Goal: Information Seeking & Learning: Learn about a topic

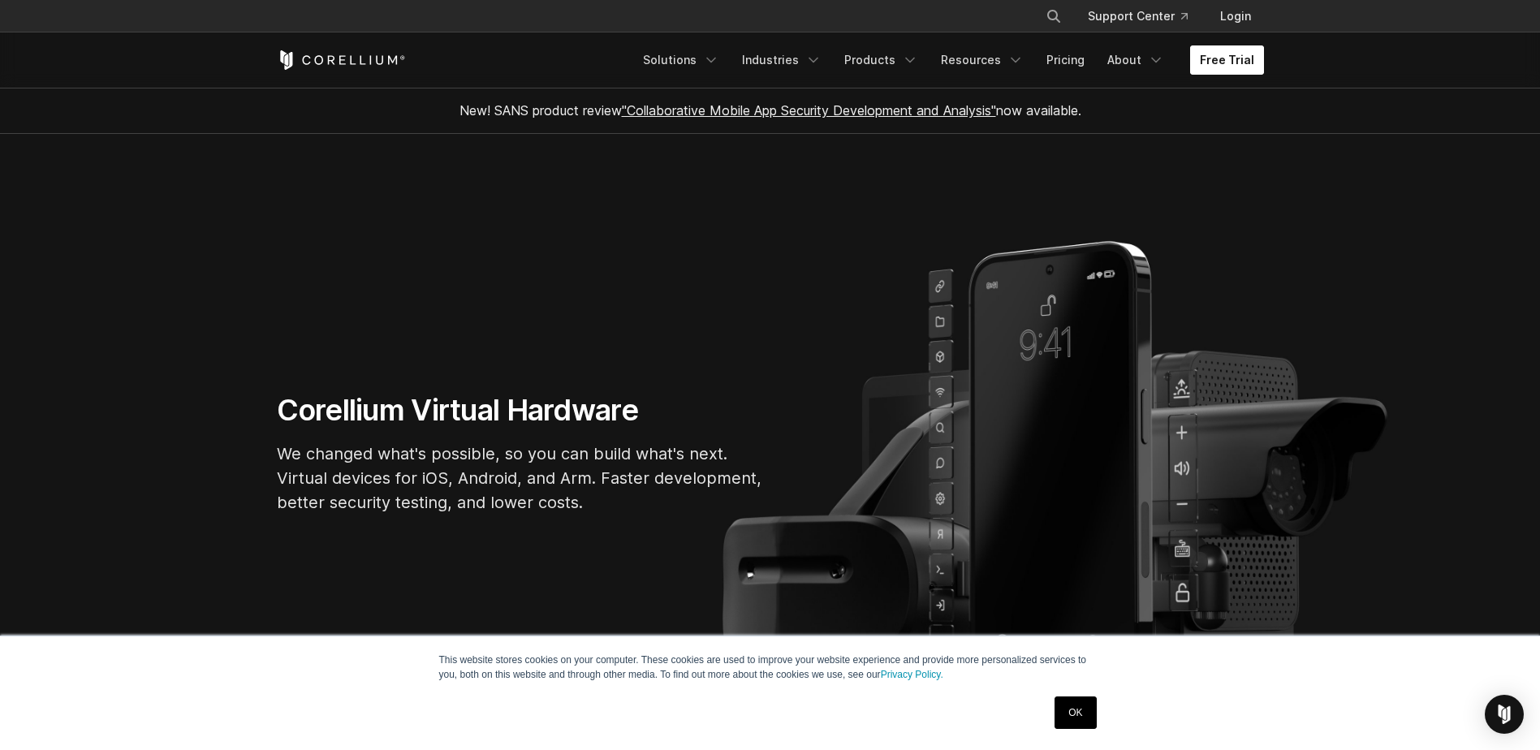
click at [1240, 69] on link "Free Trial" at bounding box center [1227, 59] width 74 height 29
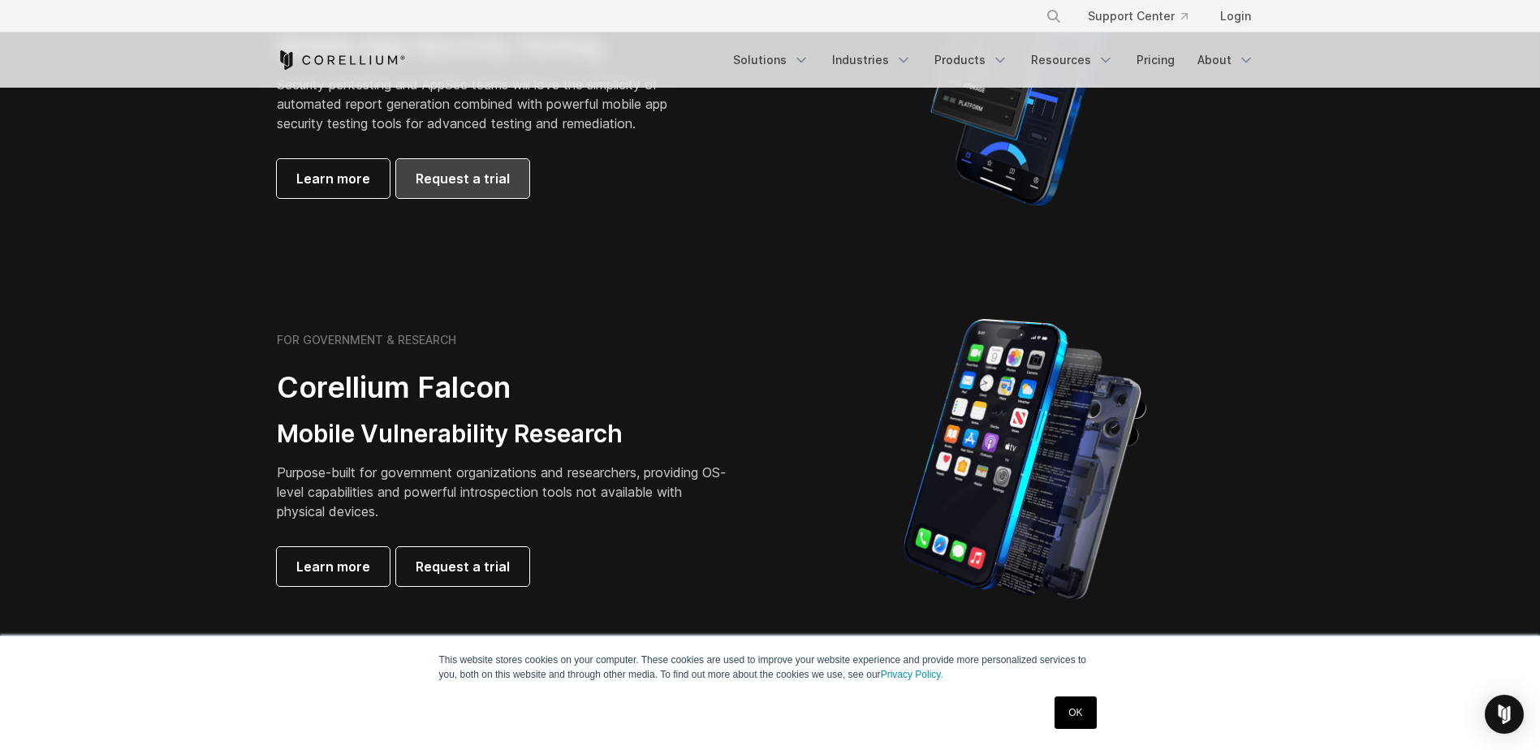
scroll to position [406, 0]
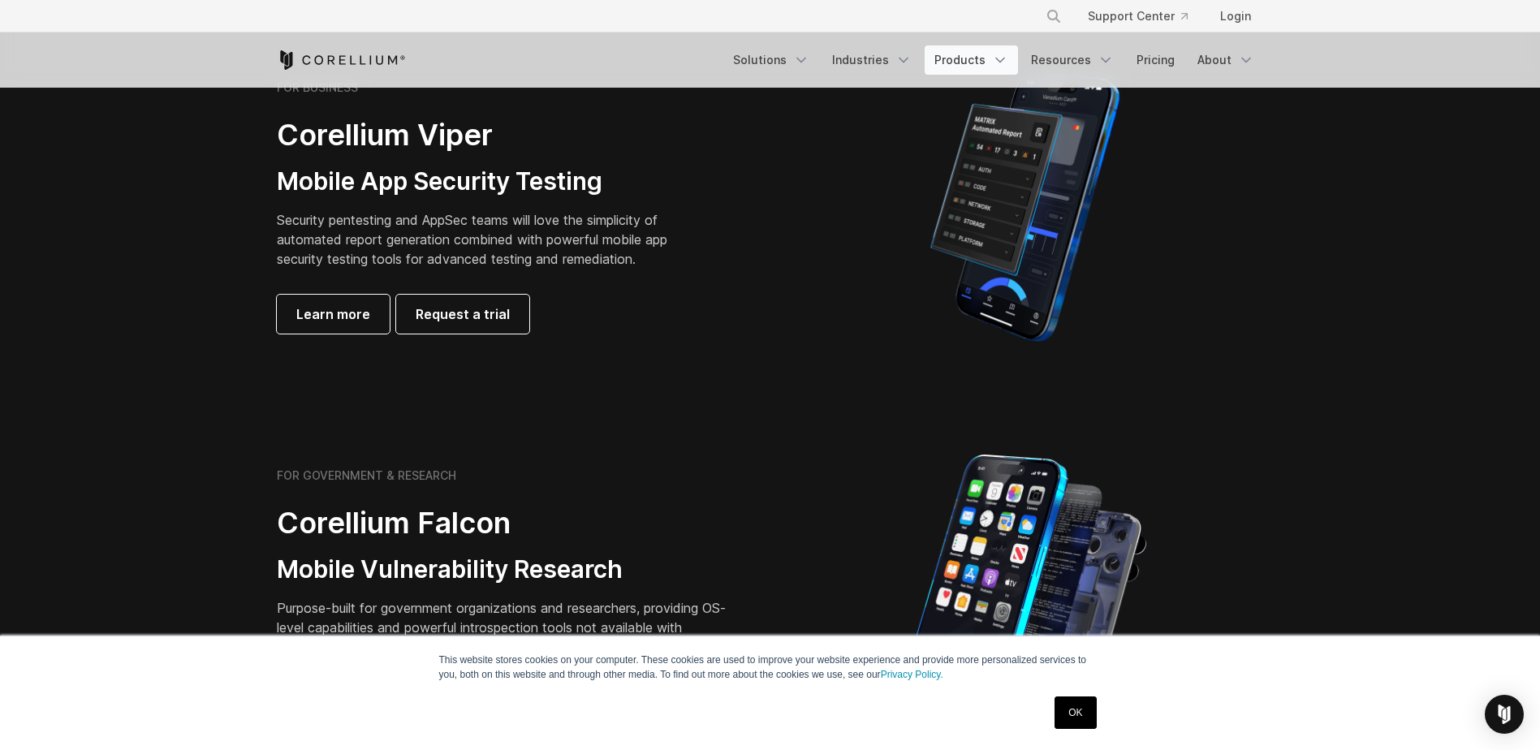
click at [957, 52] on link "Products" at bounding box center [971, 59] width 93 height 29
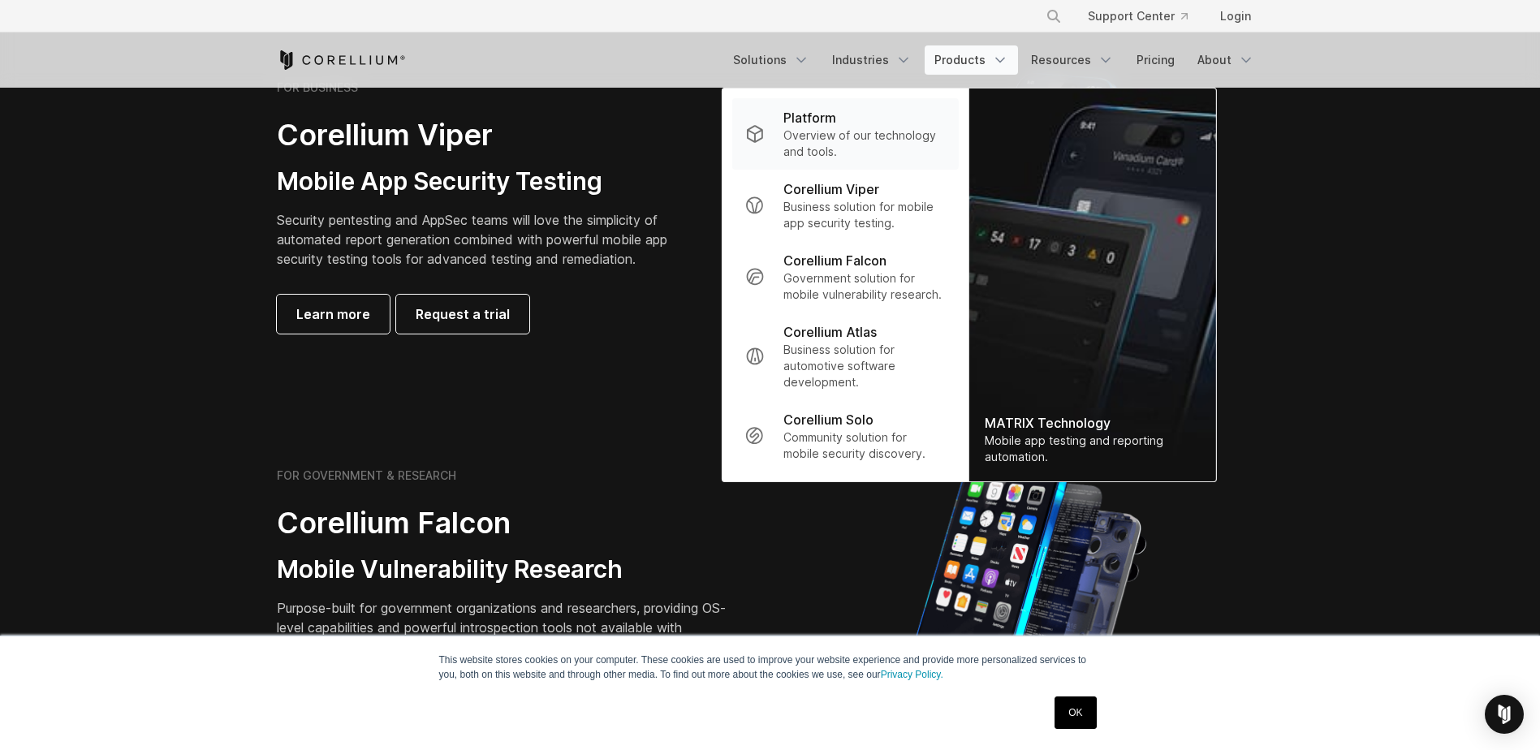
click at [836, 119] on p "Platform" at bounding box center [810, 117] width 53 height 19
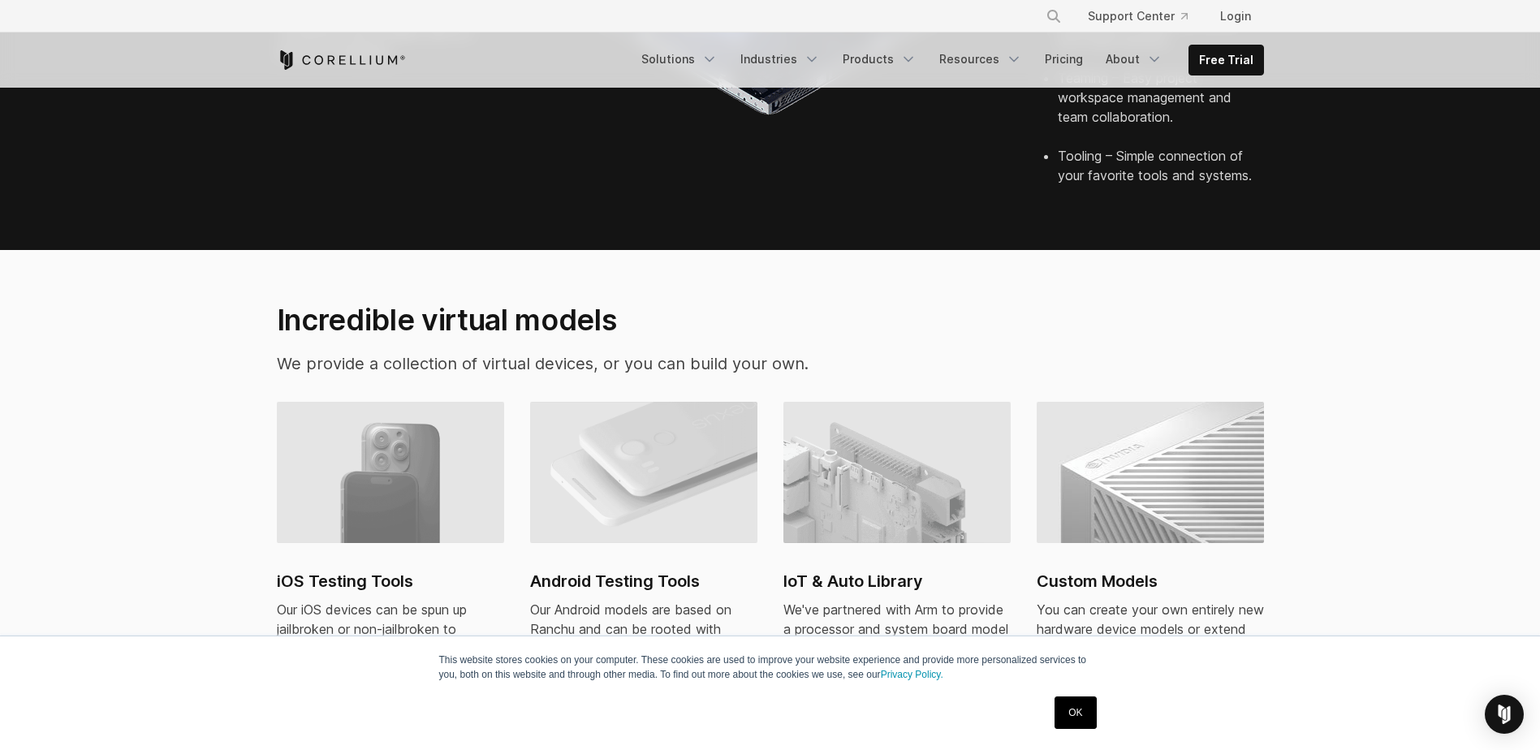
scroll to position [1029, 0]
